Goal: Find specific page/section: Find specific page/section

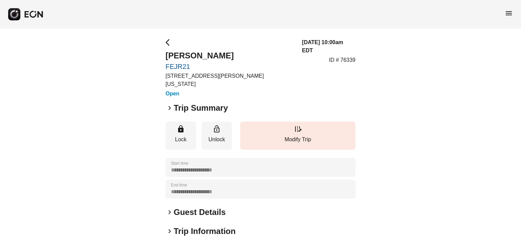
click at [162, 63] on div "**********" at bounding box center [260, 188] width 521 height 318
copy link "FEJR21"
